Goal: Book appointment/travel/reservation

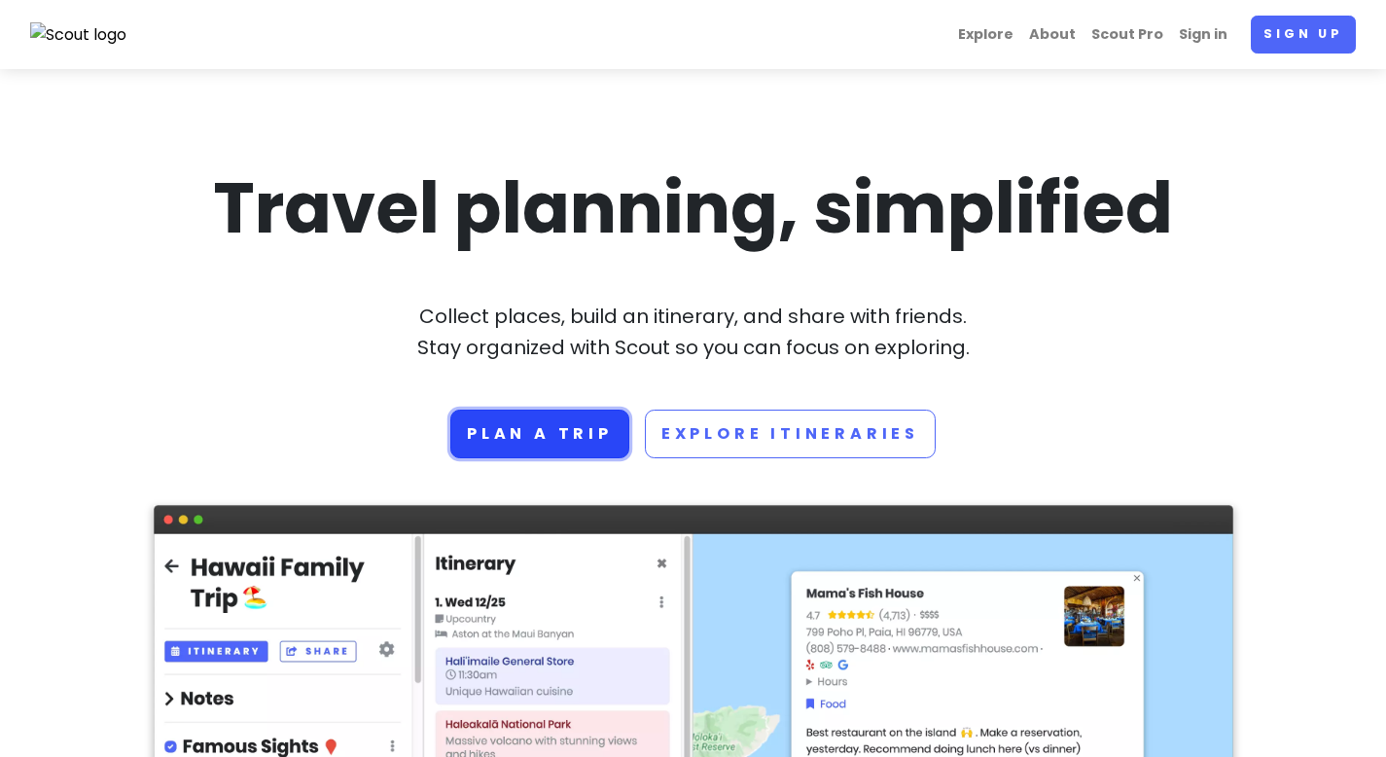
click at [562, 430] on link "Plan a trip" at bounding box center [539, 434] width 179 height 49
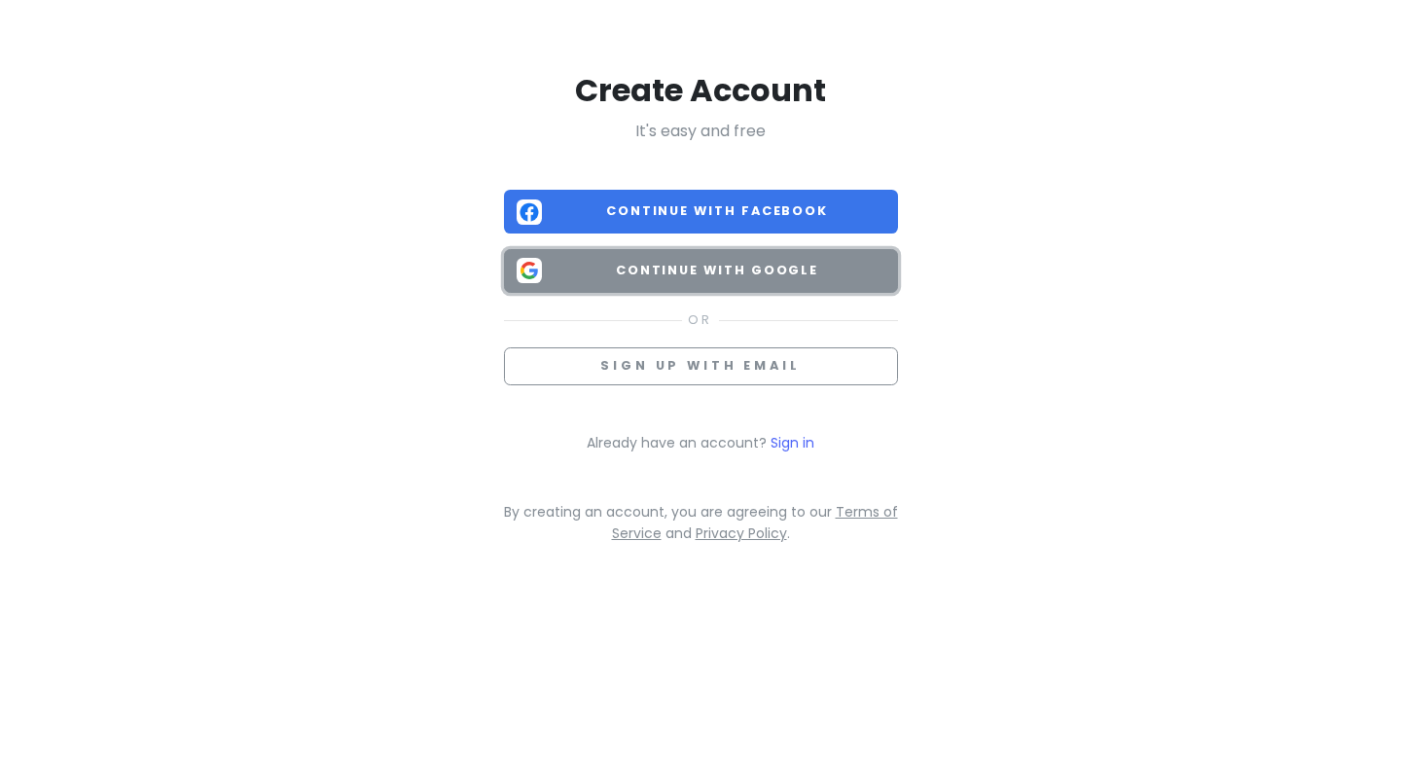
click at [670, 273] on span "Continue with Google" at bounding box center [718, 270] width 336 height 19
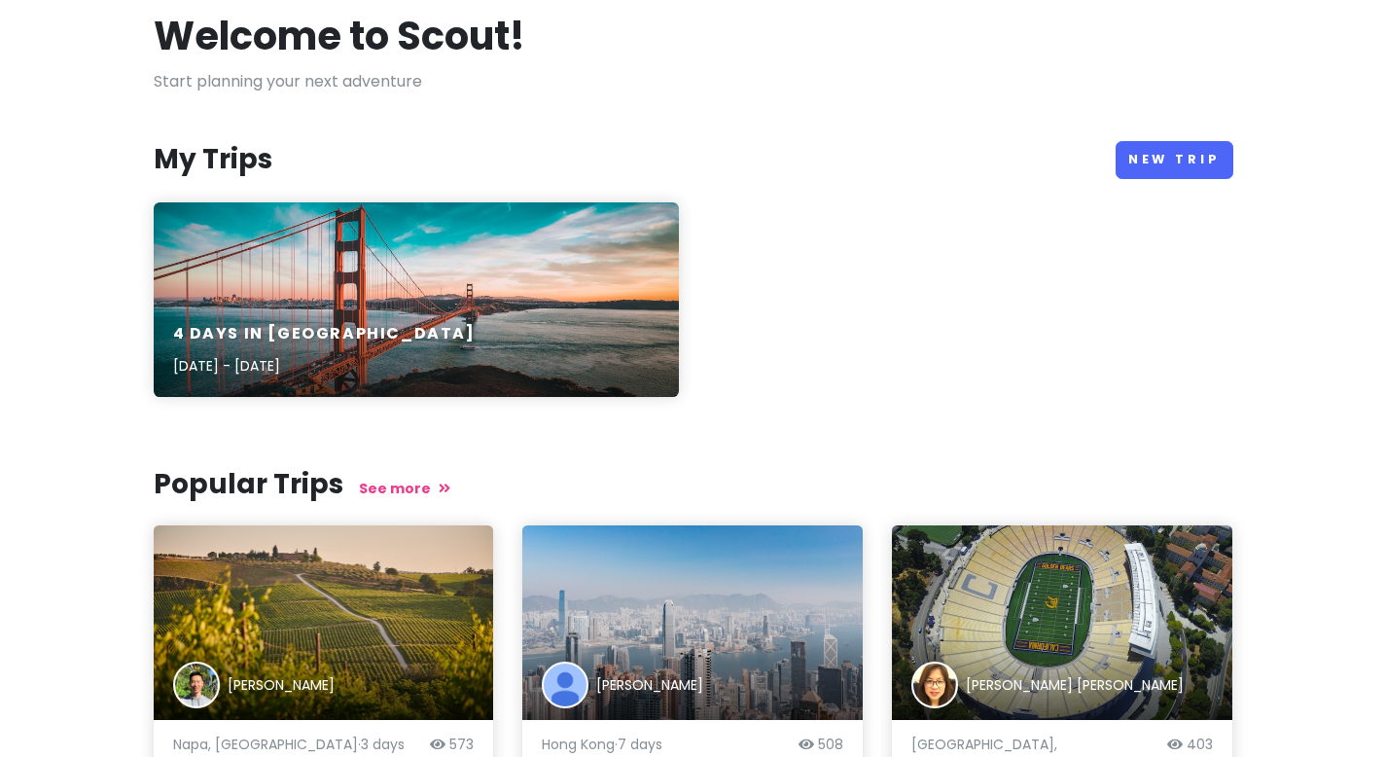
scroll to position [6, 0]
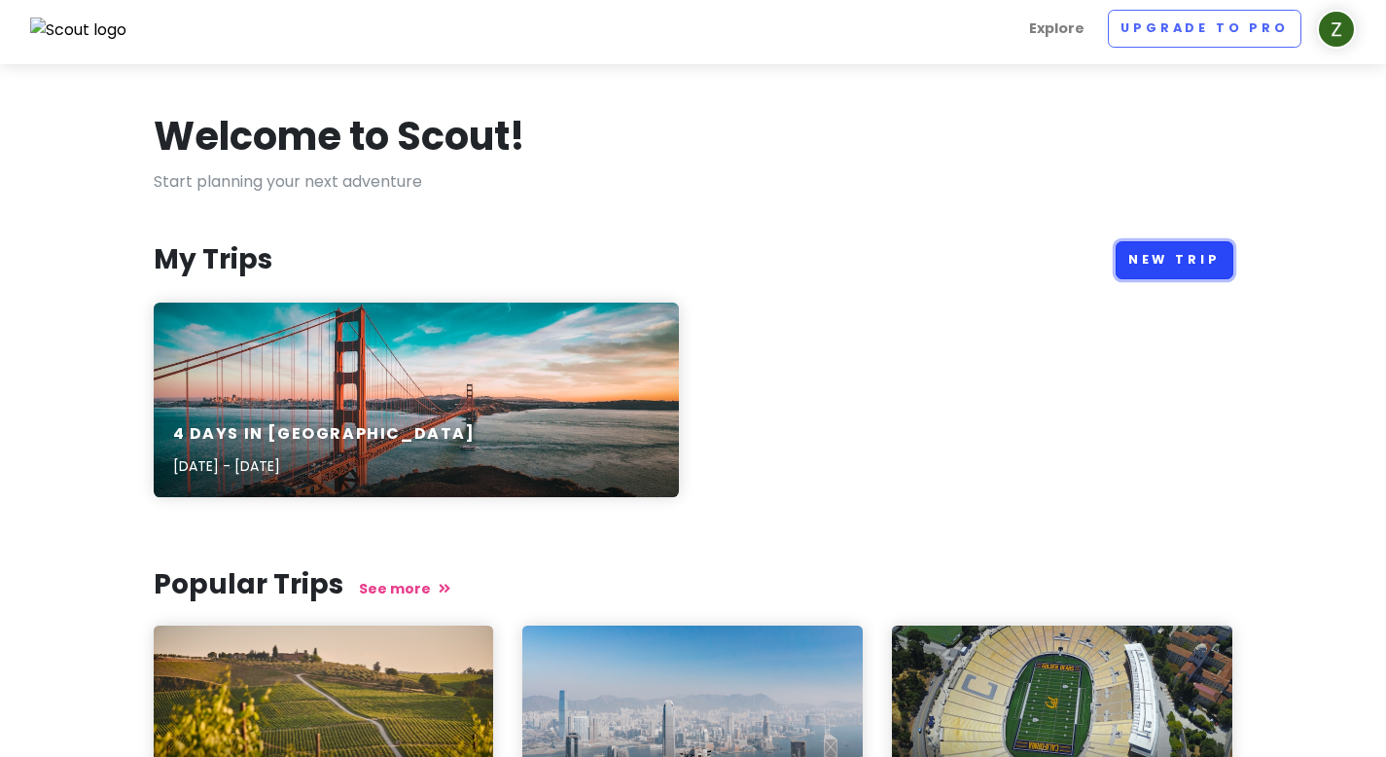
click at [1182, 274] on link "New Trip" at bounding box center [1175, 260] width 118 height 38
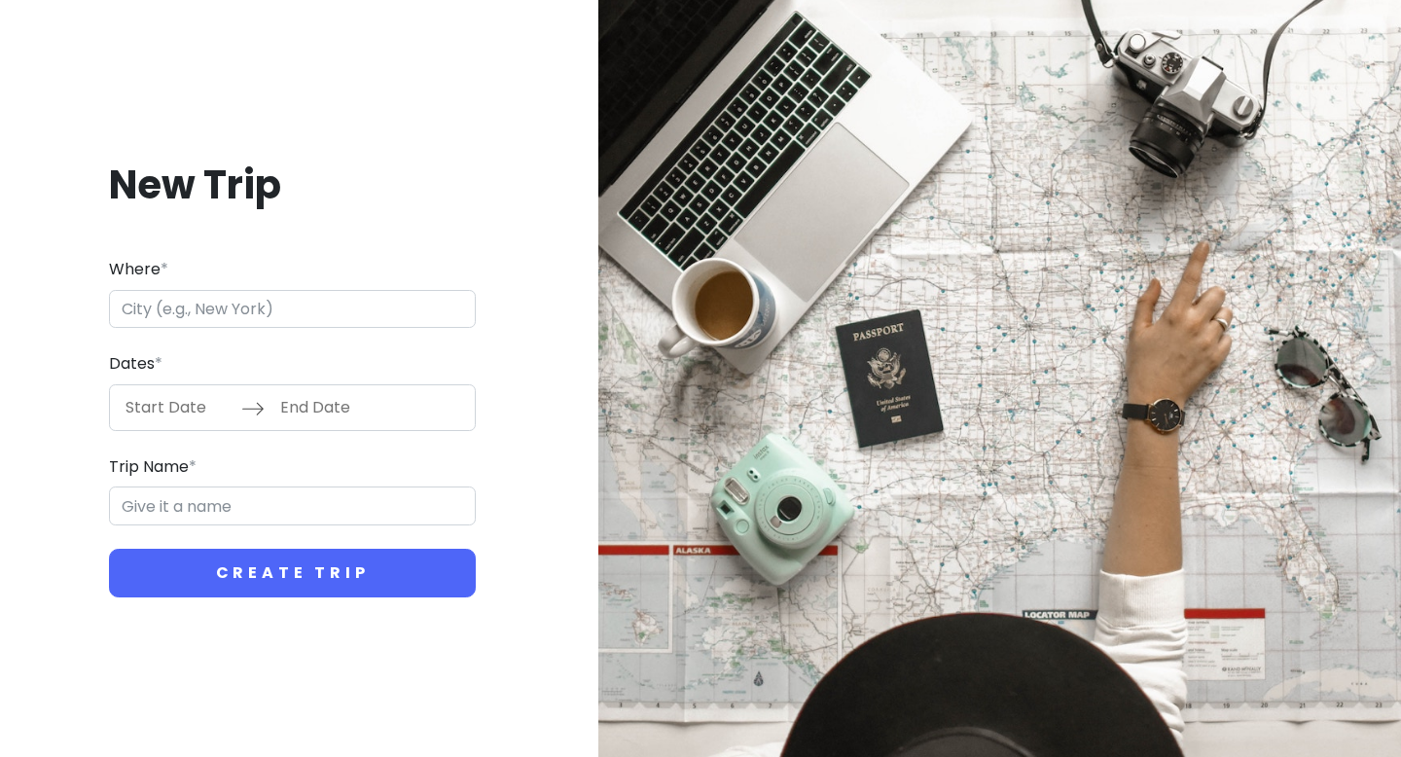
click at [355, 314] on input "Where *" at bounding box center [292, 309] width 367 height 39
type input "日本[GEOGRAPHIC_DATA][GEOGRAPHIC_DATA]"
type input "广岛市 Trip"
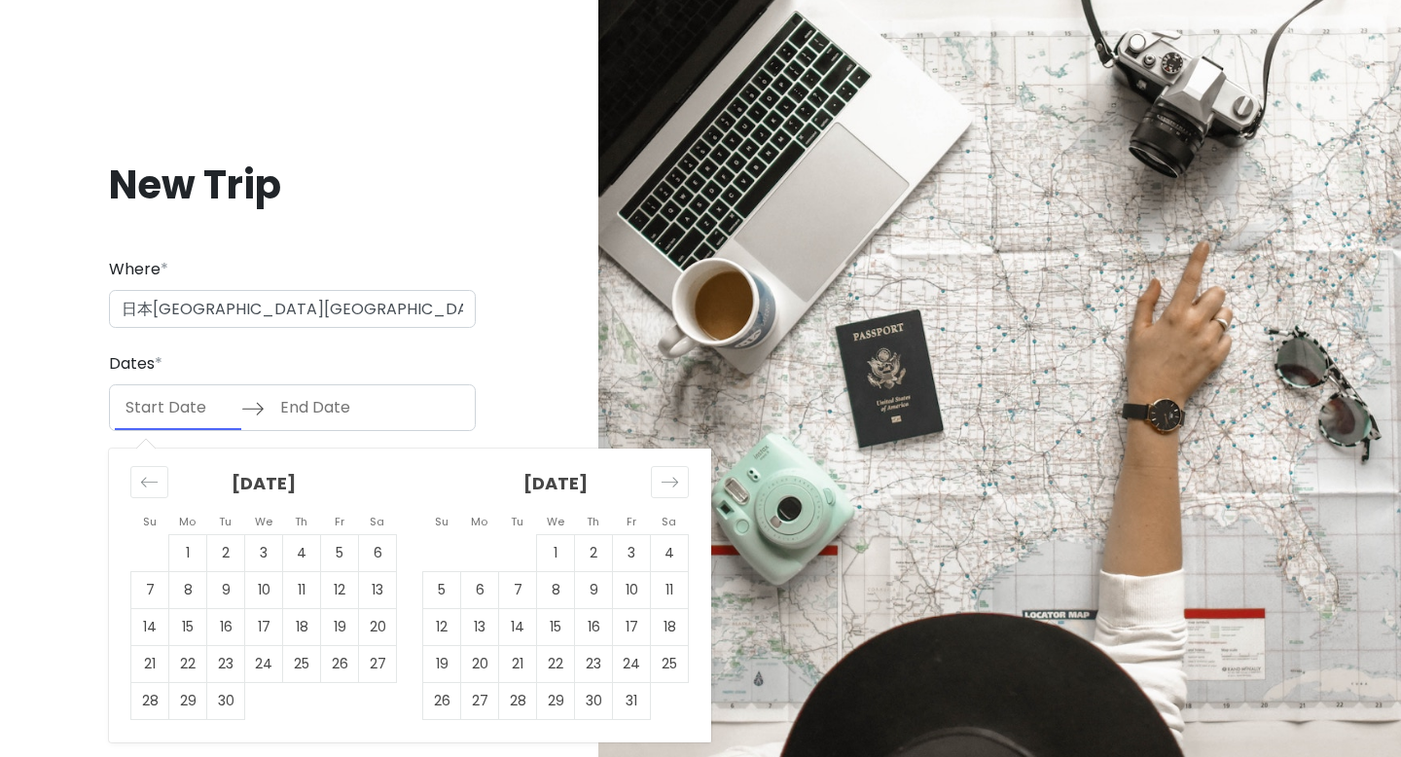
click at [215, 417] on input "Start Date" at bounding box center [178, 407] width 126 height 45
click at [660, 594] on td "11" at bounding box center [670, 589] width 38 height 37
type input "[DATE]"
click at [484, 626] on td "13" at bounding box center [480, 626] width 38 height 37
type input "[DATE]"
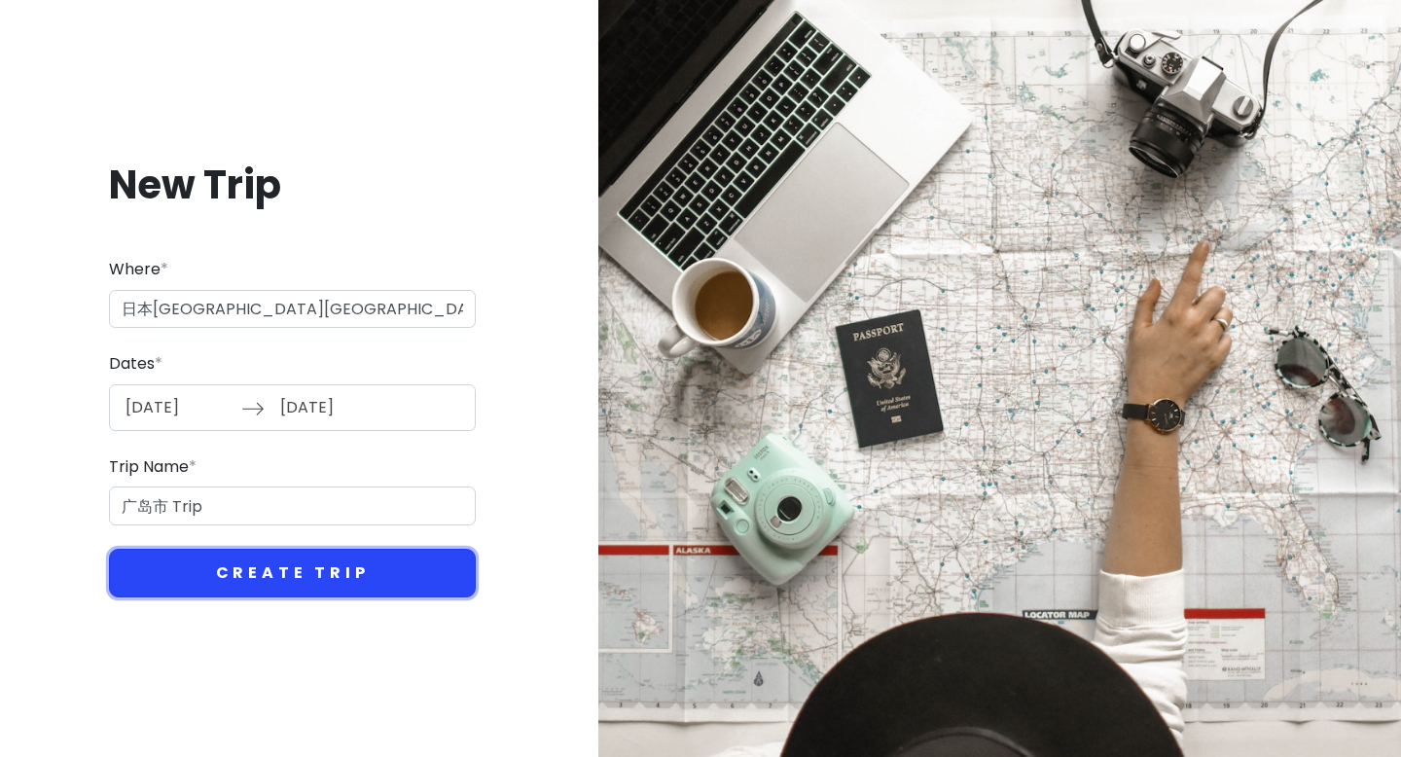
click at [236, 556] on button "Create Trip" at bounding box center [292, 573] width 367 height 49
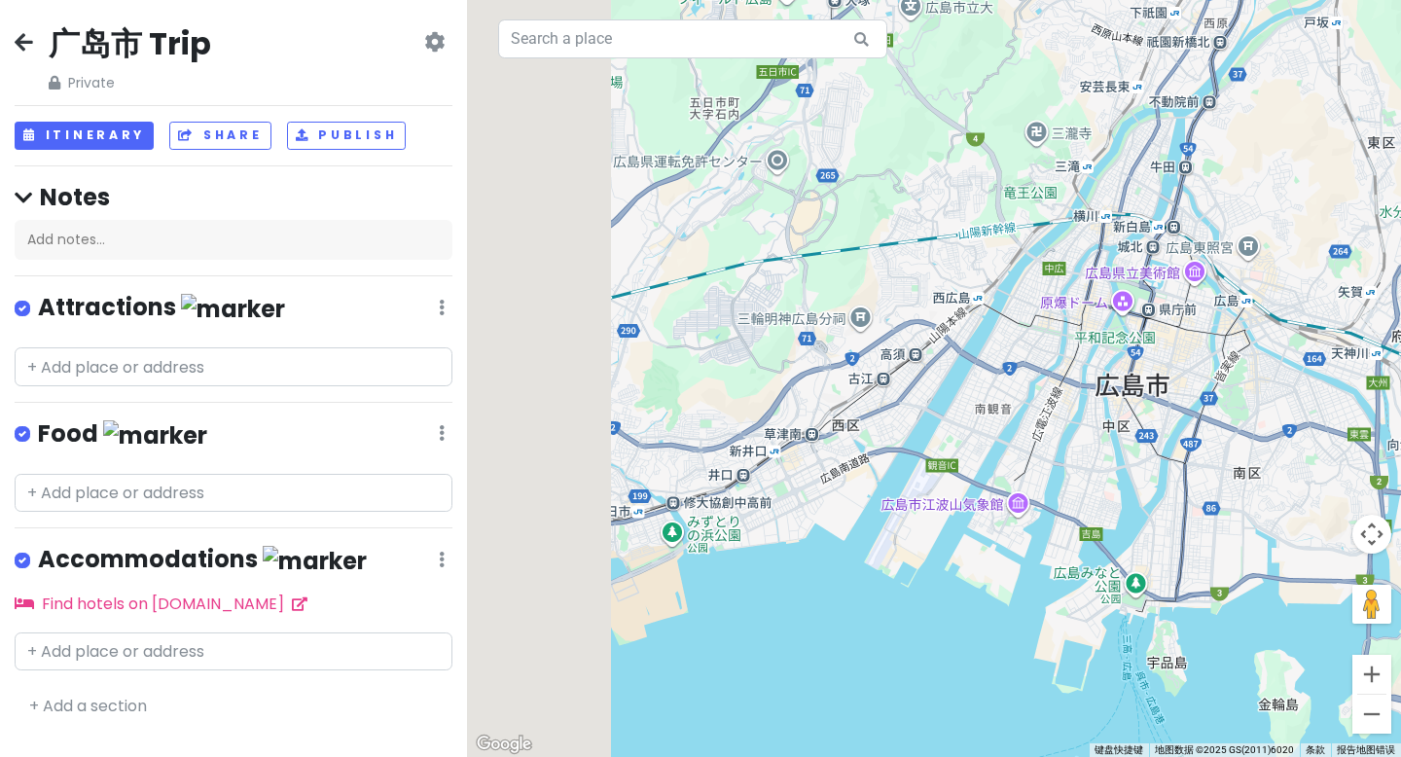
drag, startPoint x: 769, startPoint y: 261, endPoint x: 994, endPoint y: 264, distance: 225.7
click at [994, 264] on div at bounding box center [934, 378] width 934 height 757
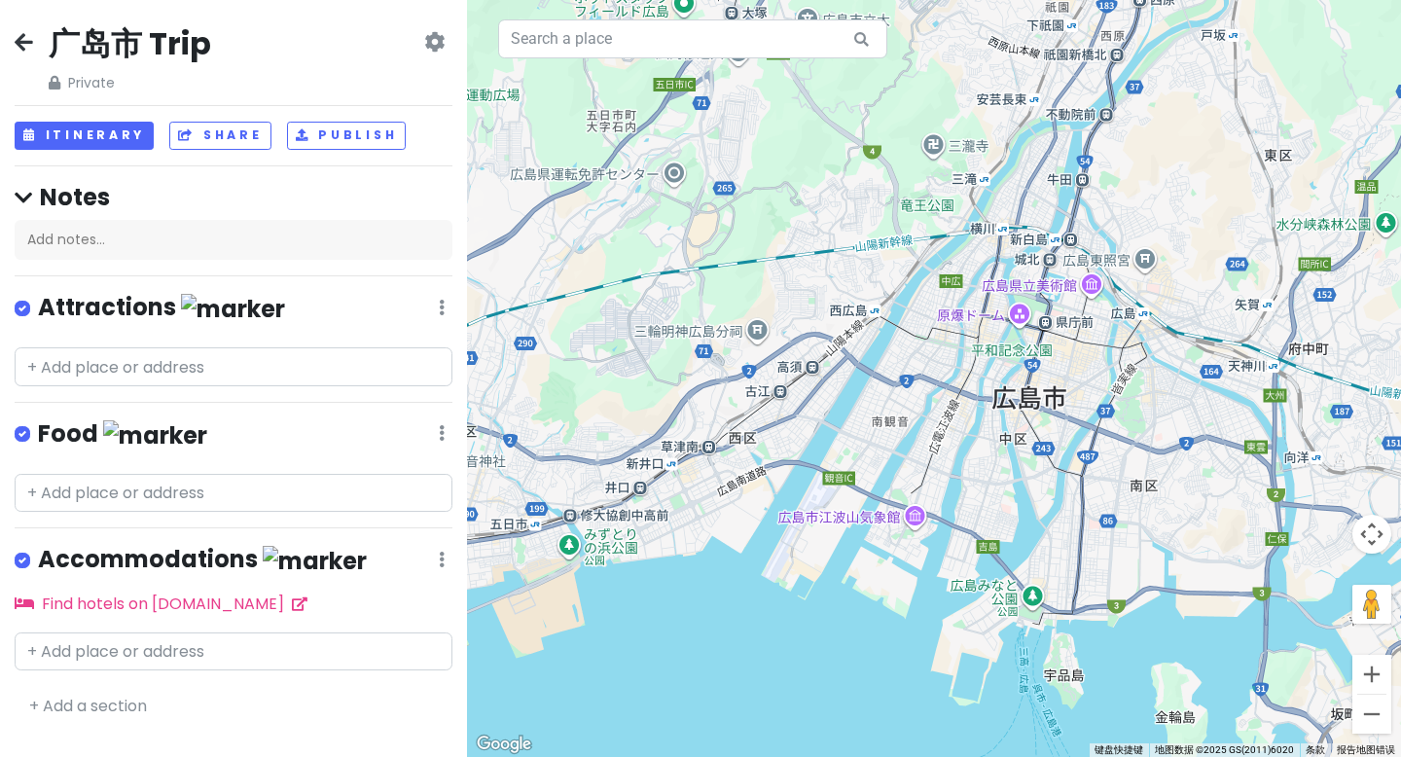
drag, startPoint x: 1052, startPoint y: 396, endPoint x: 926, endPoint y: 420, distance: 127.8
click at [926, 420] on div at bounding box center [934, 378] width 934 height 757
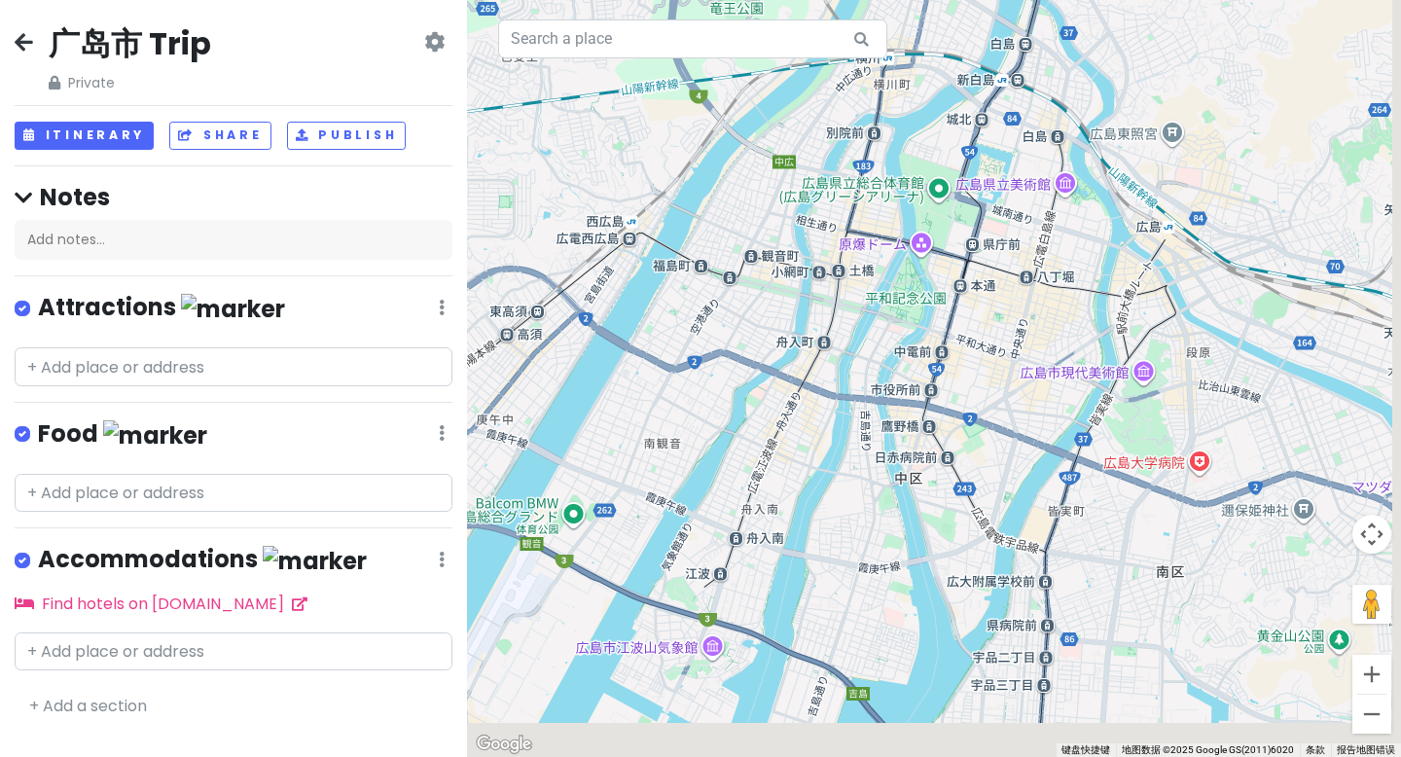
drag, startPoint x: 1133, startPoint y: 431, endPoint x: 1084, endPoint y: 391, distance: 63.7
click at [1084, 391] on div at bounding box center [934, 378] width 934 height 757
